Goal: Transaction & Acquisition: Book appointment/travel/reservation

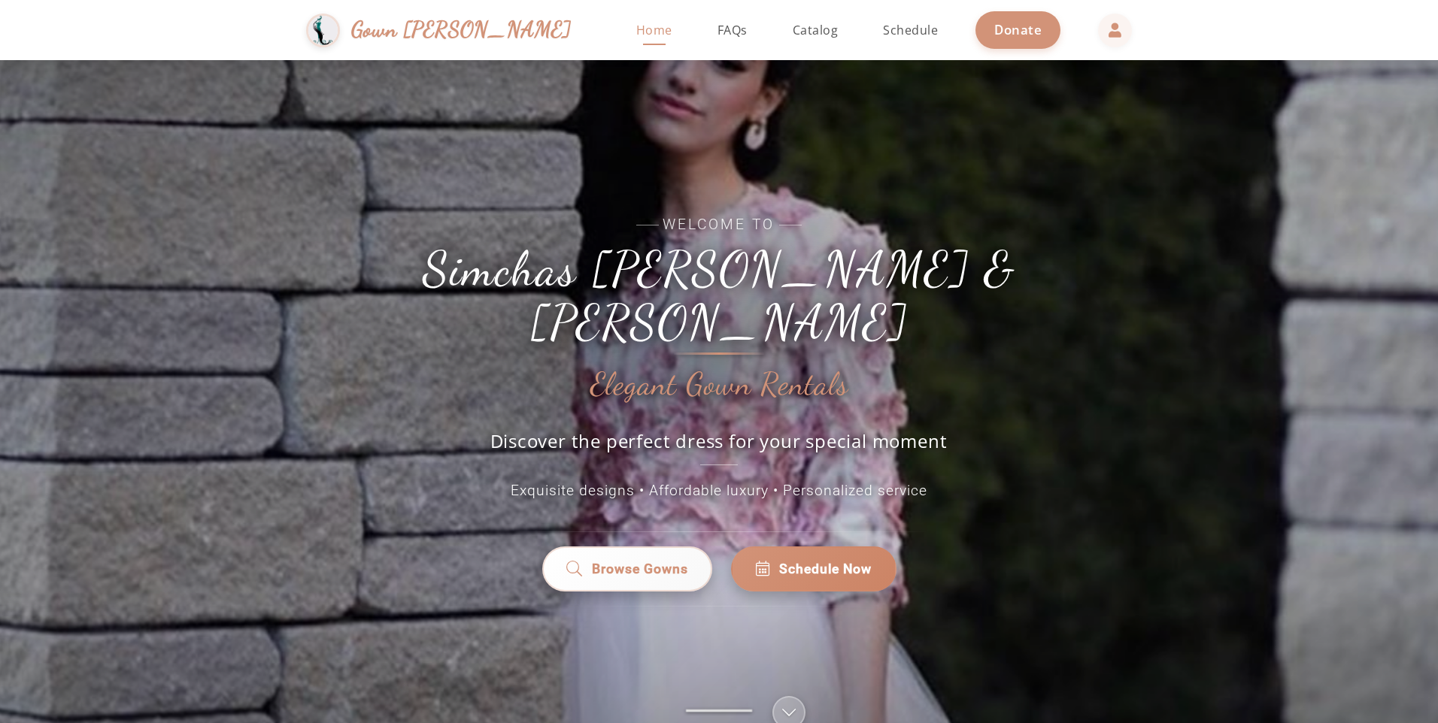
scroll to position [150, 0]
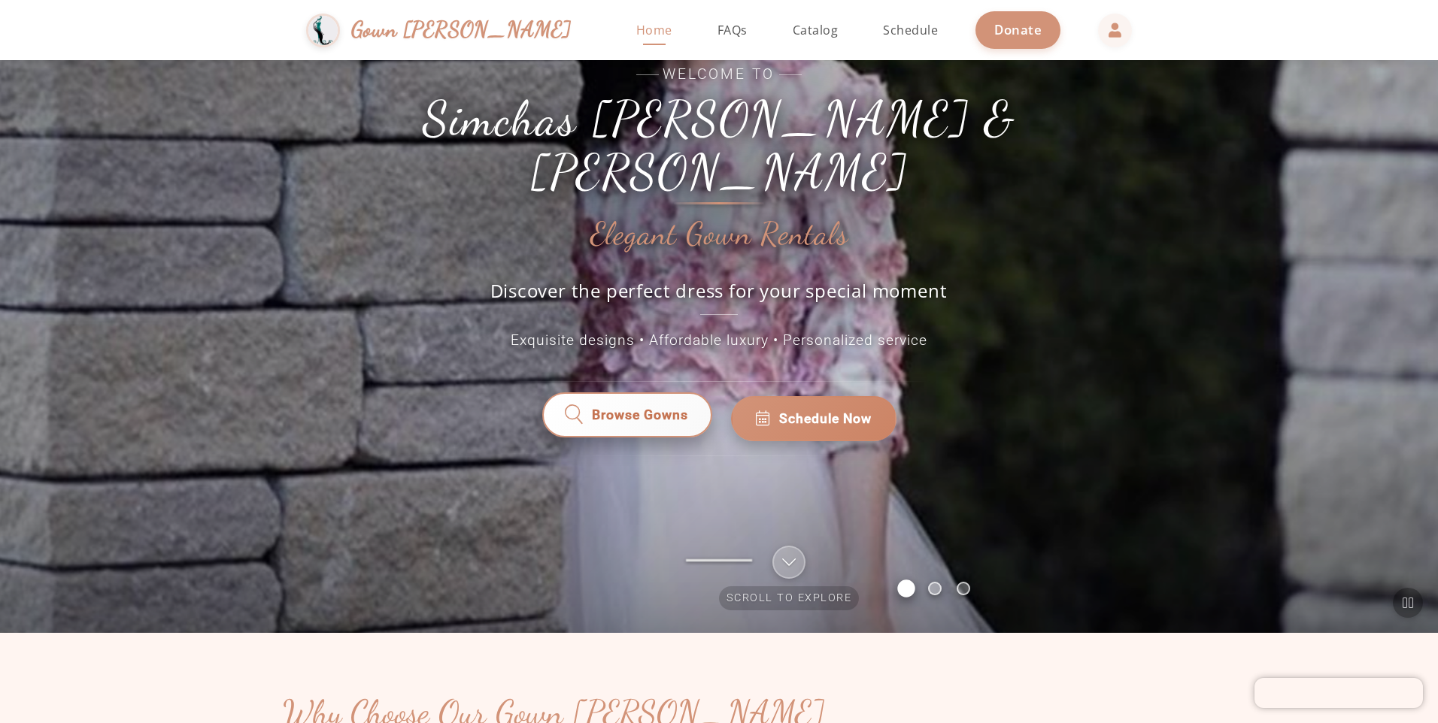
click at [641, 409] on span "Browse Gowns" at bounding box center [640, 419] width 96 height 20
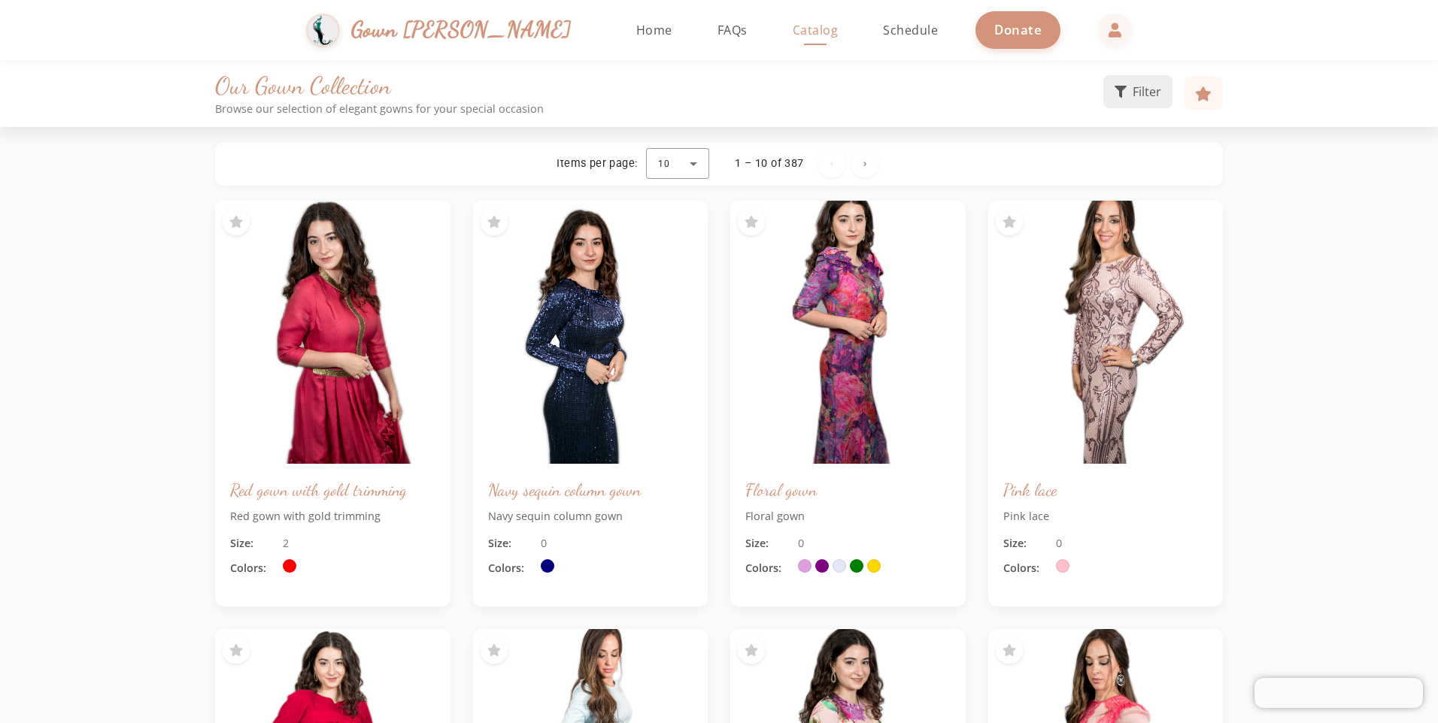
click at [1126, 86] on button "Filter" at bounding box center [1137, 91] width 69 height 33
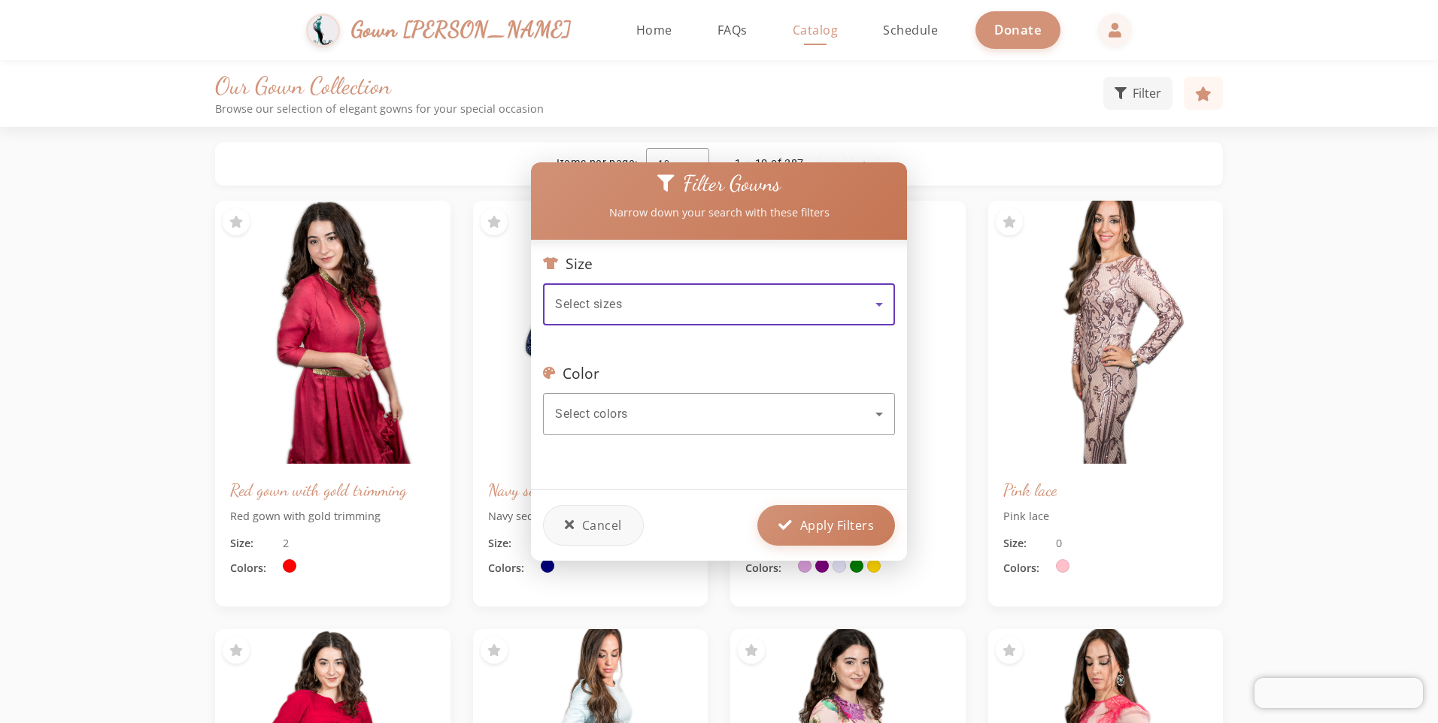
click at [865, 300] on div "Select sizes" at bounding box center [715, 305] width 320 height 18
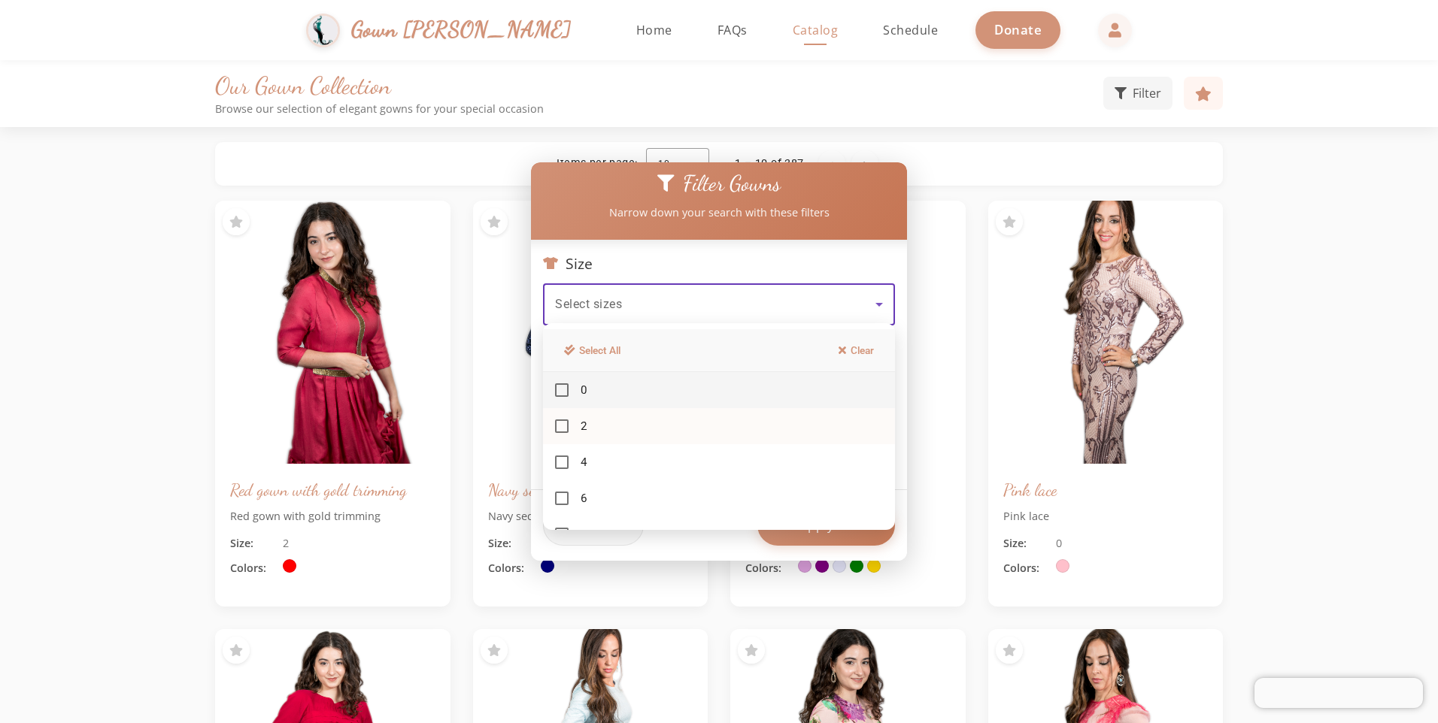
drag, startPoint x: 809, startPoint y: 474, endPoint x: 811, endPoint y: 414, distance: 60.2
click at [811, 414] on div "Select All Clear 0 2 4 6 8 10 12 14 16 18 20 22 24 26" at bounding box center [719, 426] width 352 height 207
click at [618, 292] on div at bounding box center [719, 361] width 1438 height 723
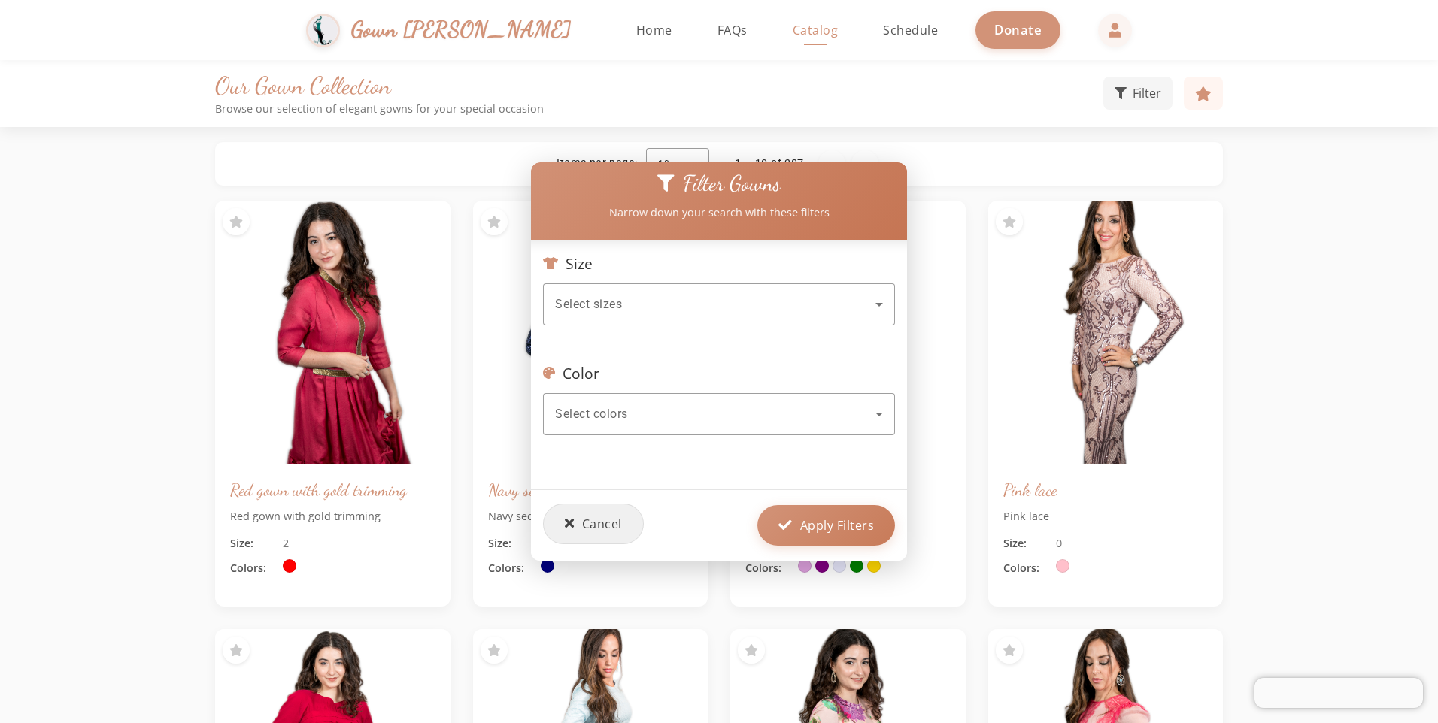
click at [618, 508] on button "Cancel" at bounding box center [593, 524] width 101 height 41
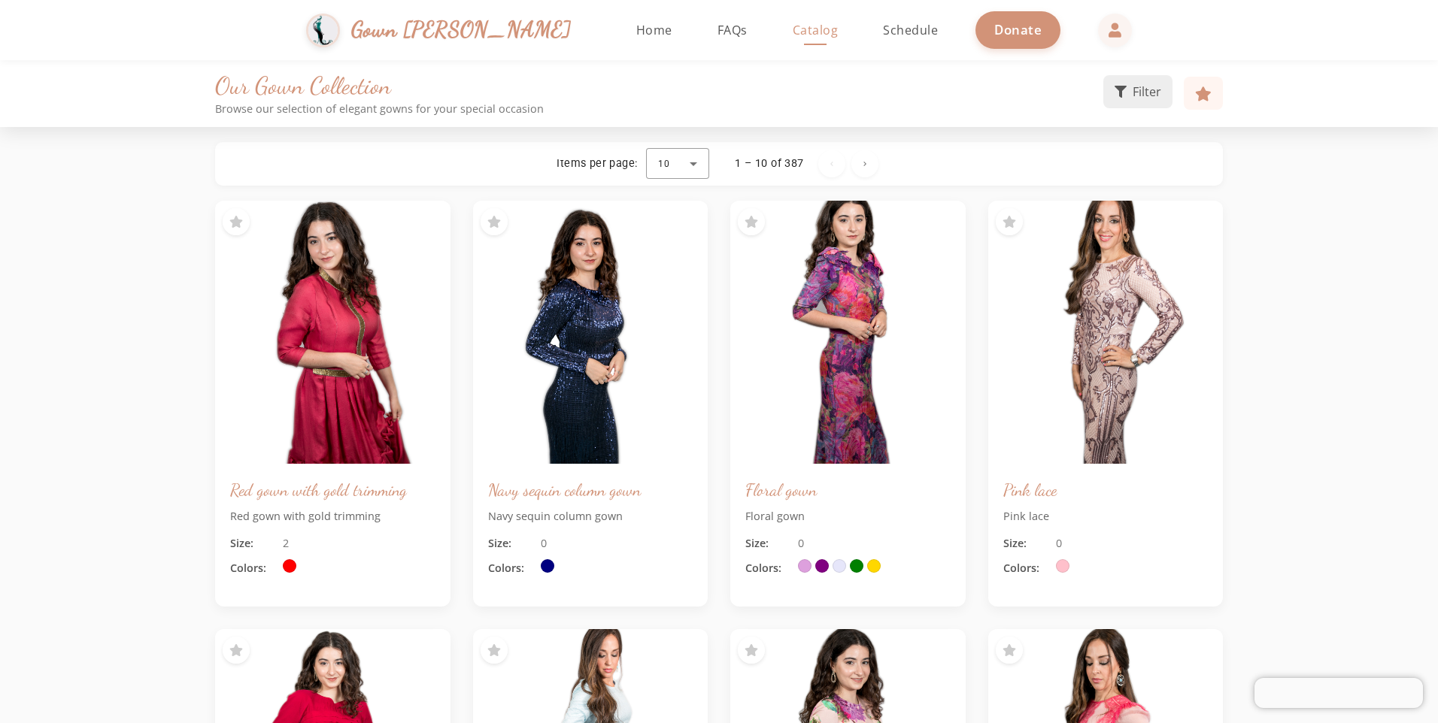
click at [1135, 93] on span "Filter" at bounding box center [1146, 92] width 29 height 18
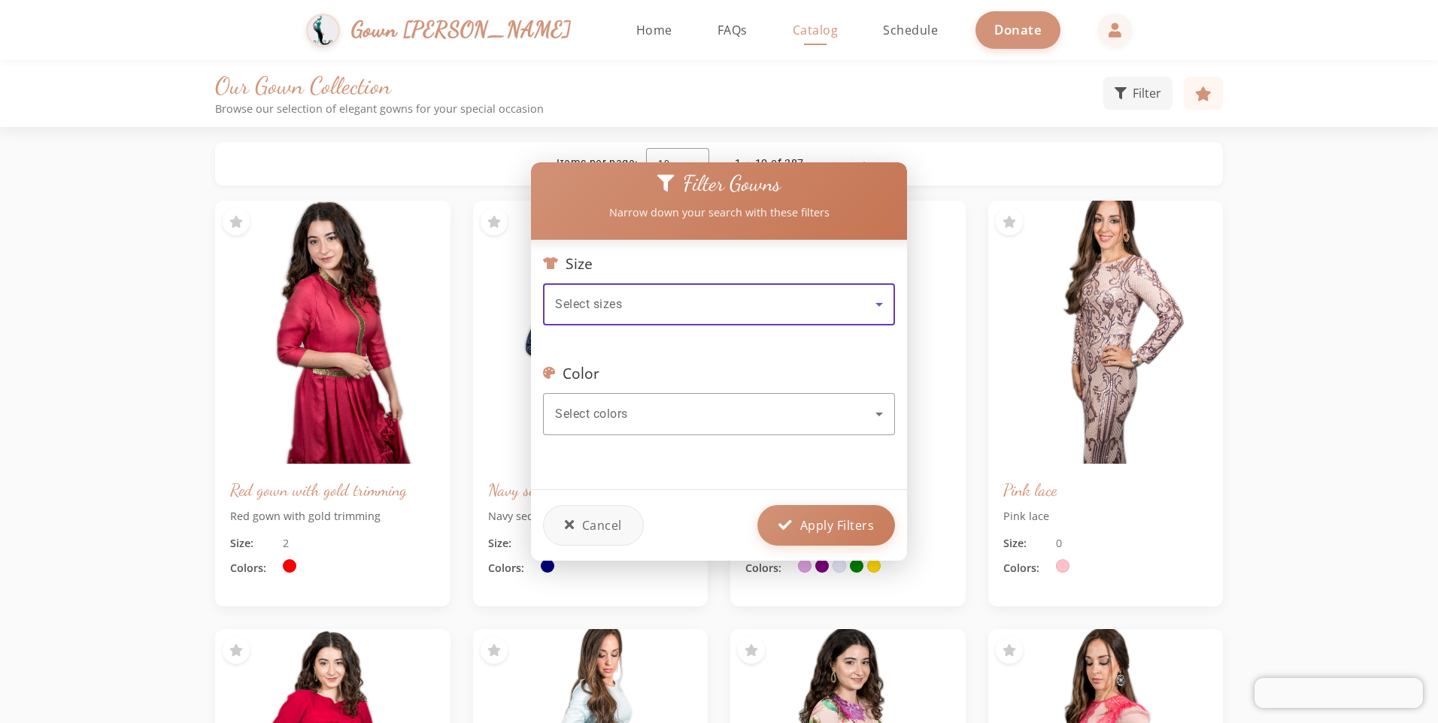
click at [884, 300] on icon at bounding box center [879, 305] width 18 height 18
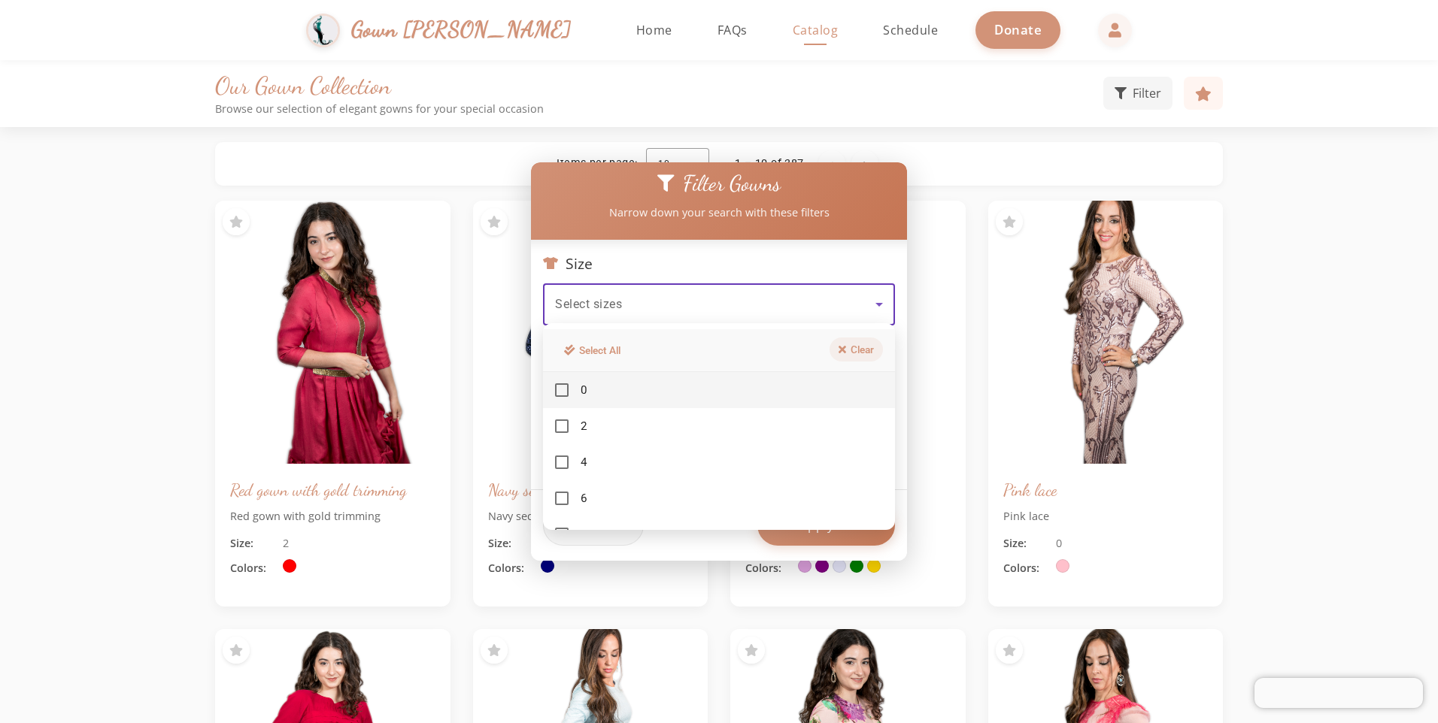
click at [841, 351] on icon at bounding box center [842, 349] width 8 height 11
click at [641, 297] on div at bounding box center [719, 361] width 1438 height 723
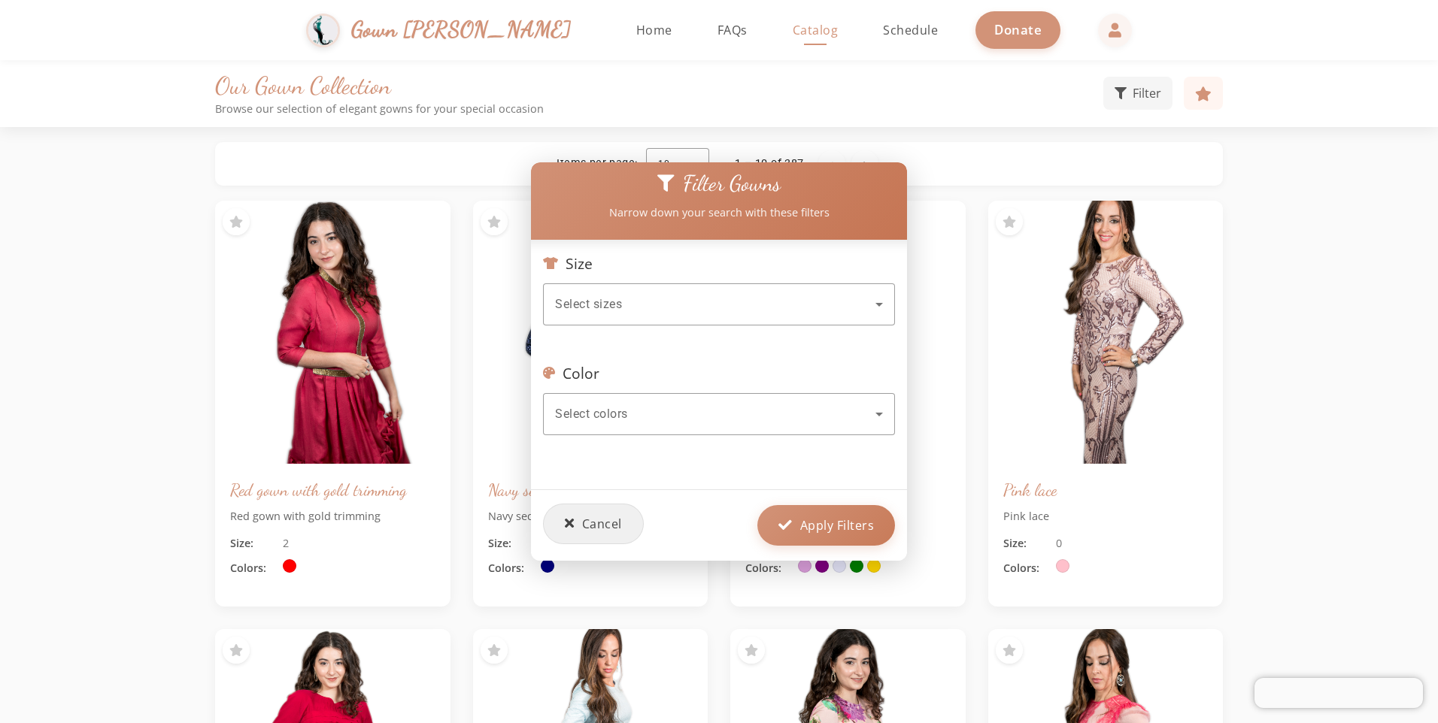
click at [590, 520] on span "Cancel" at bounding box center [602, 524] width 40 height 18
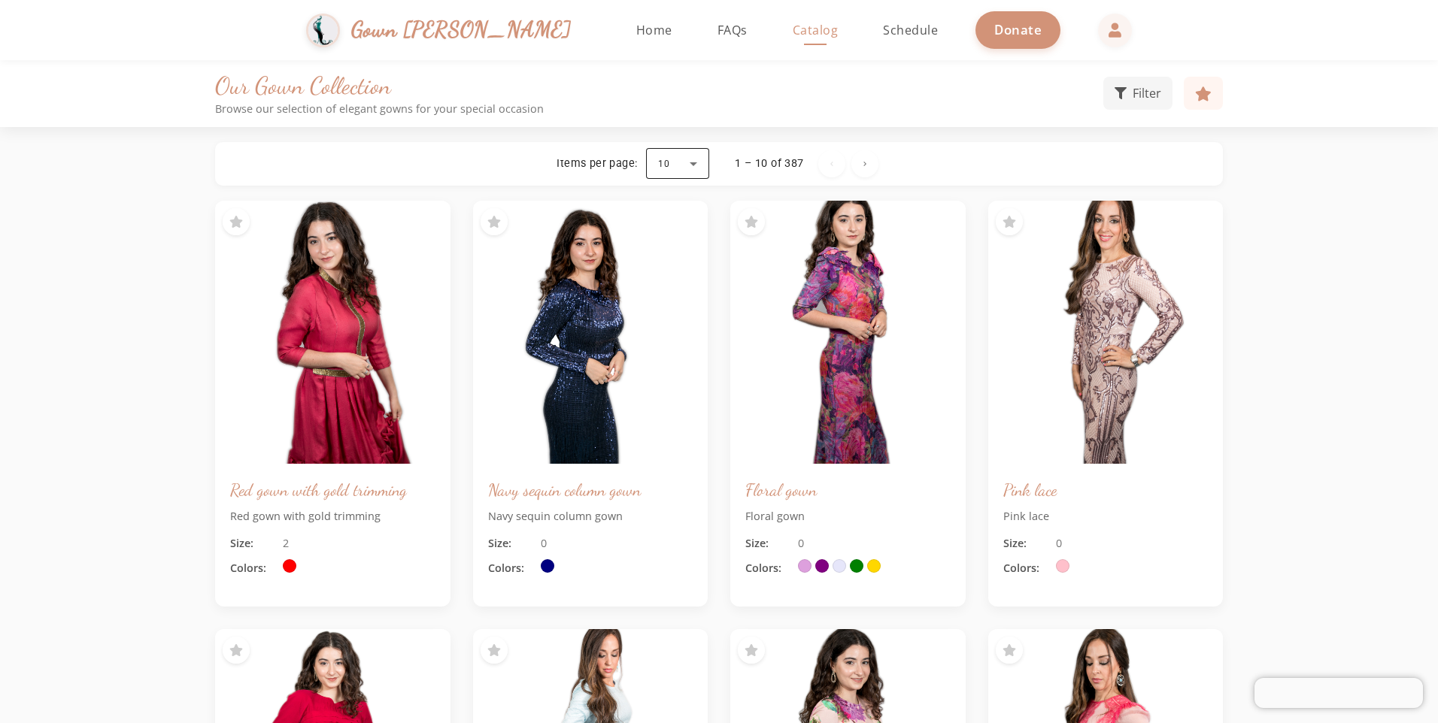
click at [686, 158] on div at bounding box center [677, 164] width 63 height 36
click at [660, 339] on span "100" at bounding box center [668, 347] width 22 height 18
click at [867, 164] on span "Next page" at bounding box center [868, 164] width 36 height 36
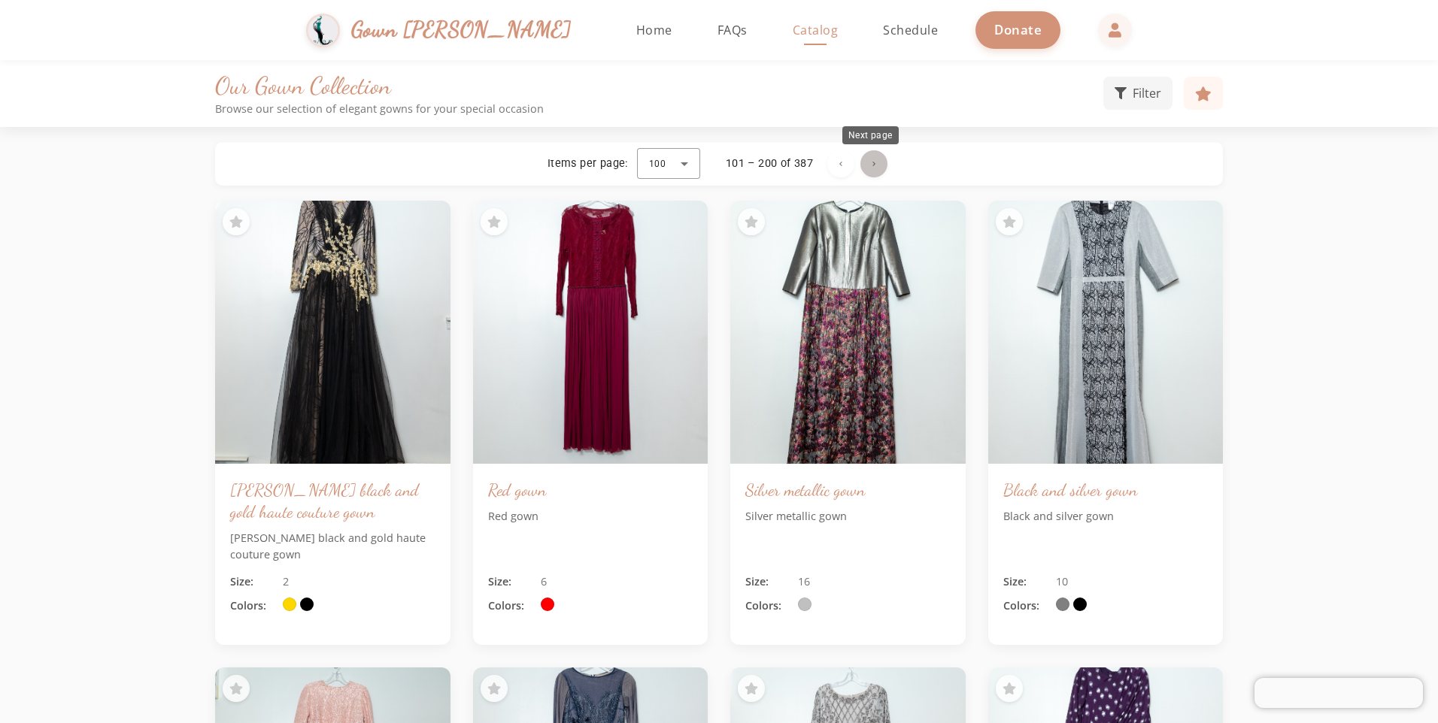
click at [871, 160] on span "Next page" at bounding box center [874, 164] width 36 height 36
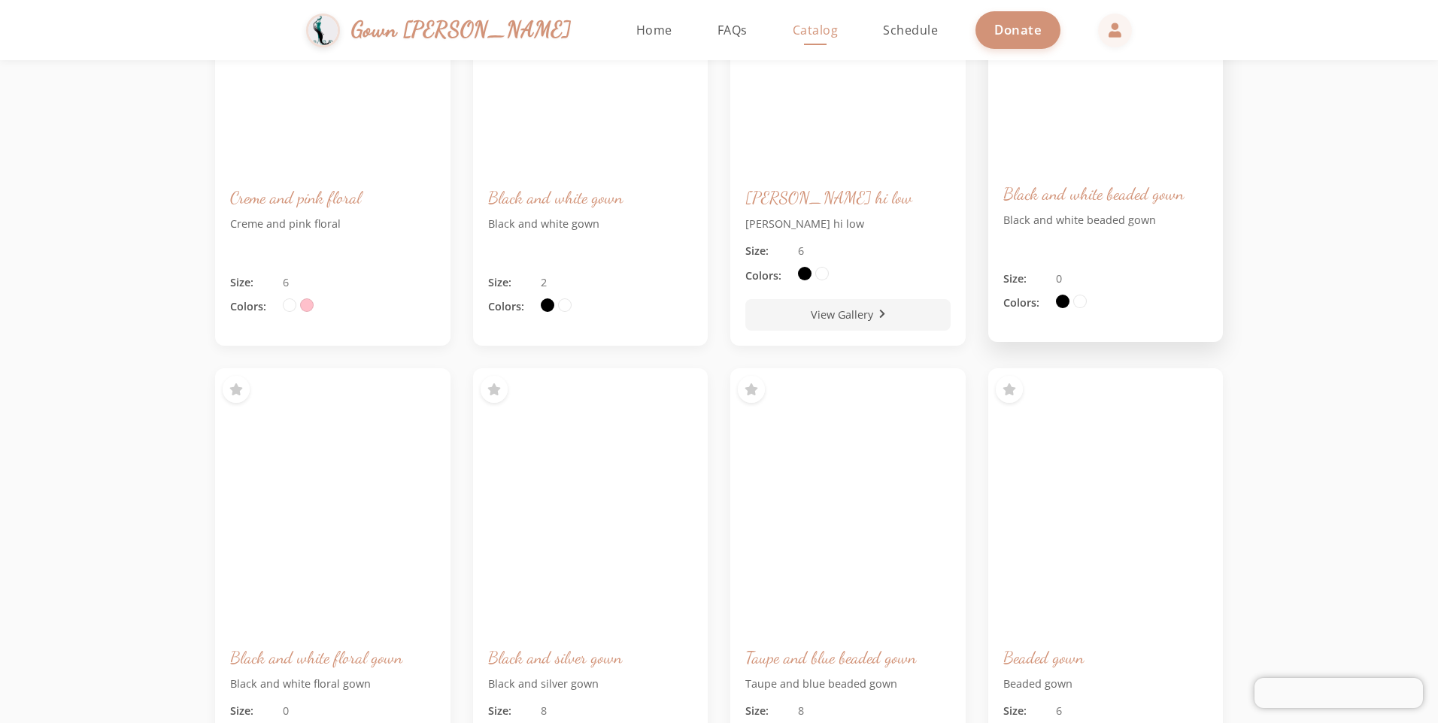
scroll to position [1805, 0]
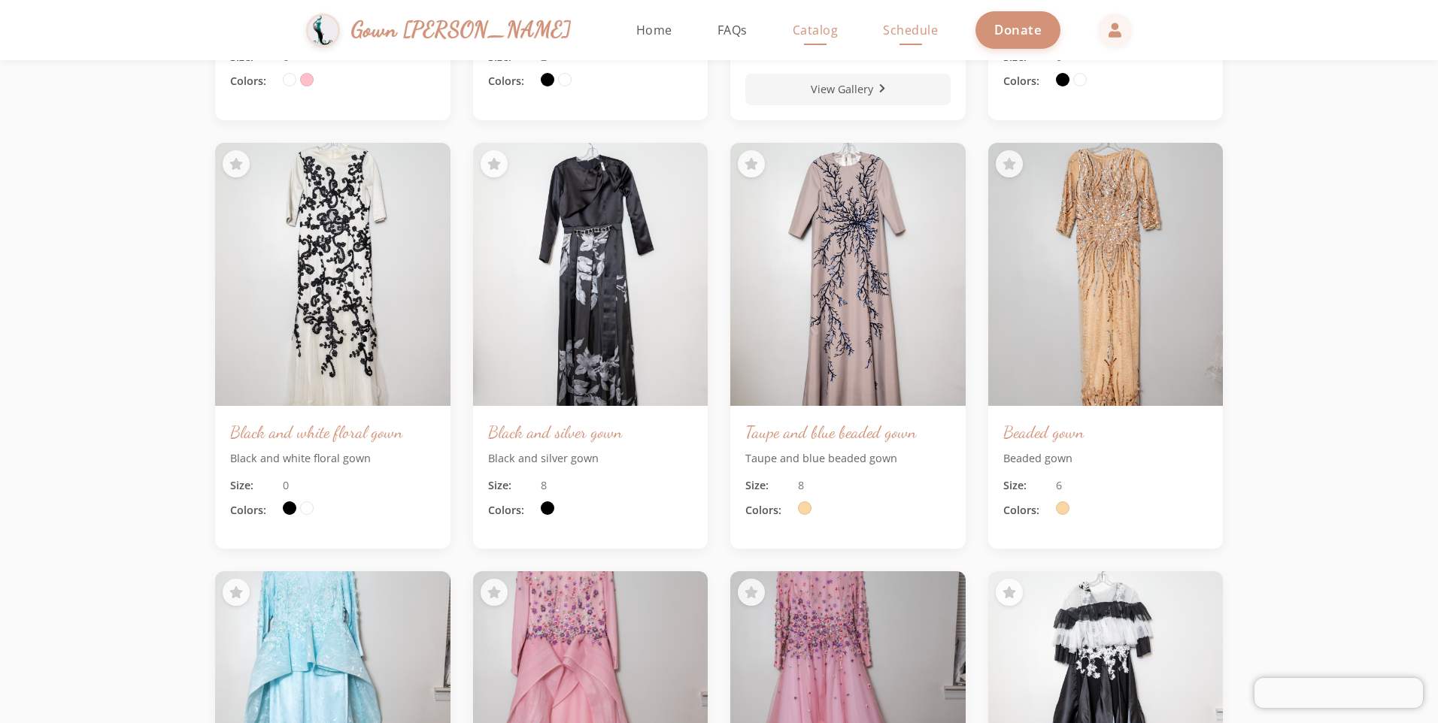
click at [883, 32] on span "Schedule" at bounding box center [910, 30] width 55 height 17
